Goal: Task Accomplishment & Management: Manage account settings

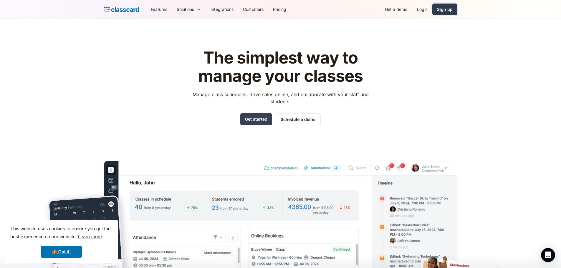
click at [444, 7] on div "Sign up" at bounding box center [445, 9] width 16 height 6
click at [425, 8] on link "Login" at bounding box center [423, 9] width 20 height 13
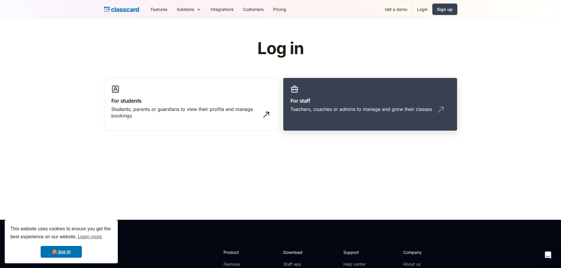
click at [389, 106] on div "Teachers, coaches or admins to manage and grow their classes" at bounding box center [362, 109] width 142 height 6
